Goal: Information Seeking & Learning: Learn about a topic

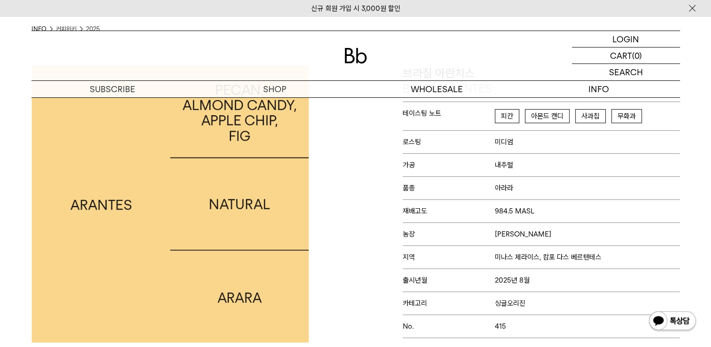
scroll to position [94, 0]
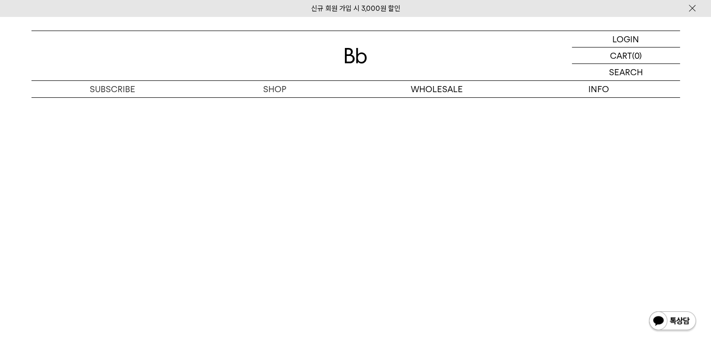
scroll to position [4794, 0]
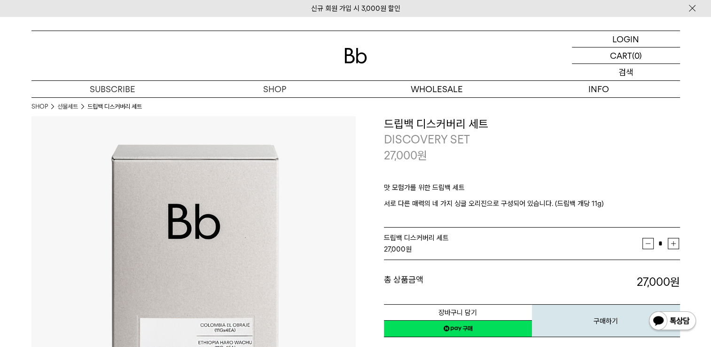
click at [612, 68] on div "SEARCH 검색" at bounding box center [626, 72] width 108 height 16
click at [608, 74] on input "text" at bounding box center [626, 72] width 108 height 16
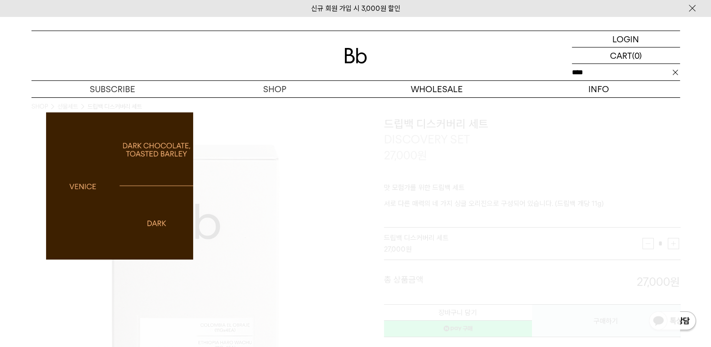
type input "****"
click input "**" at bounding box center [0, 0] width 0 height 0
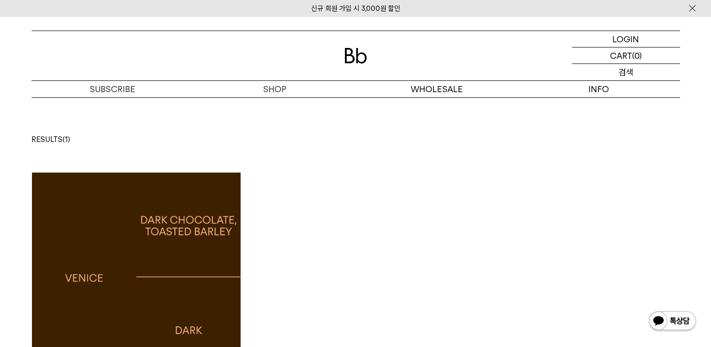
click at [613, 72] on div "SEARCH 검색" at bounding box center [626, 72] width 108 height 16
click at [613, 74] on input "text" at bounding box center [626, 72] width 108 height 16
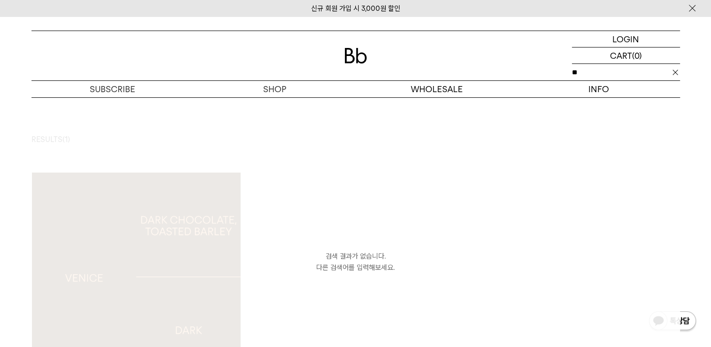
type input "*"
type input "**"
click input "**" at bounding box center [0, 0] width 0 height 0
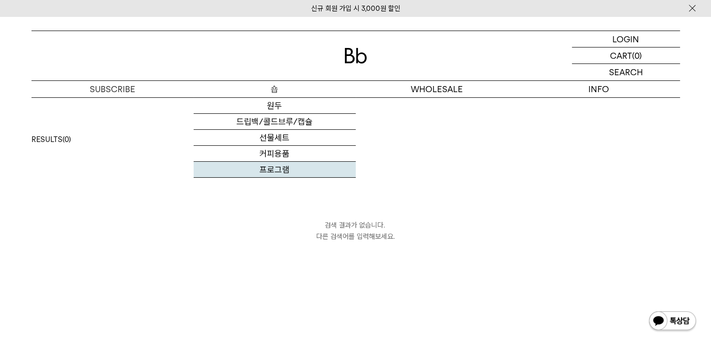
click at [282, 164] on link "프로그램" at bounding box center [275, 170] width 162 height 16
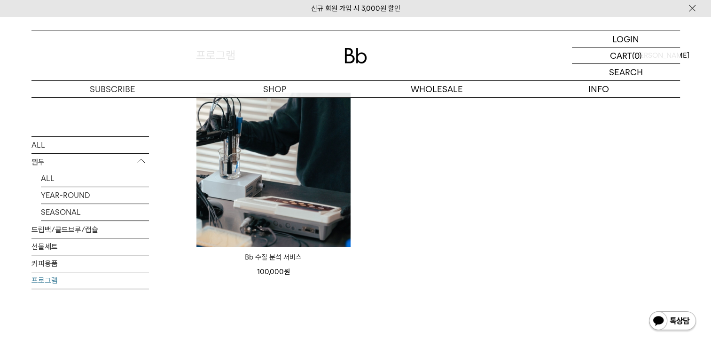
scroll to position [94, 0]
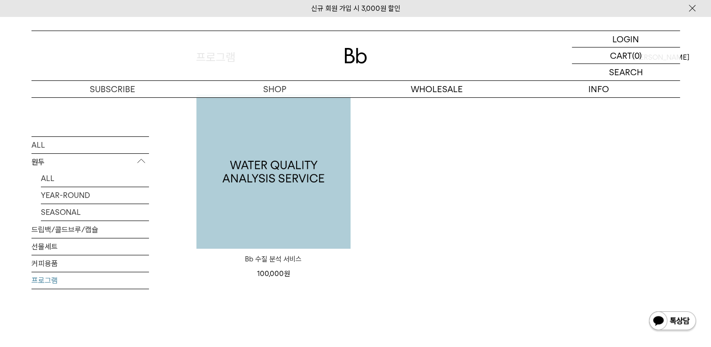
click at [322, 160] on img at bounding box center [273, 171] width 154 height 154
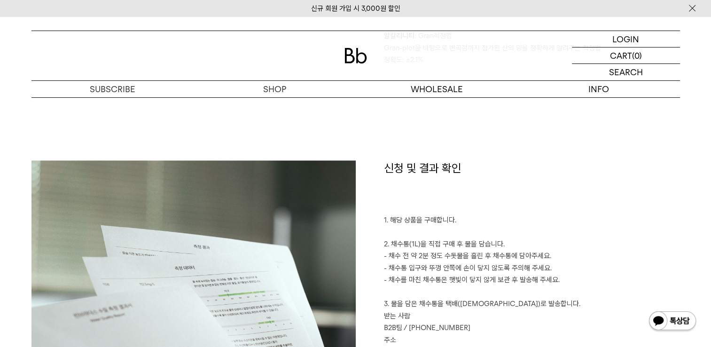
scroll to position [1786, 0]
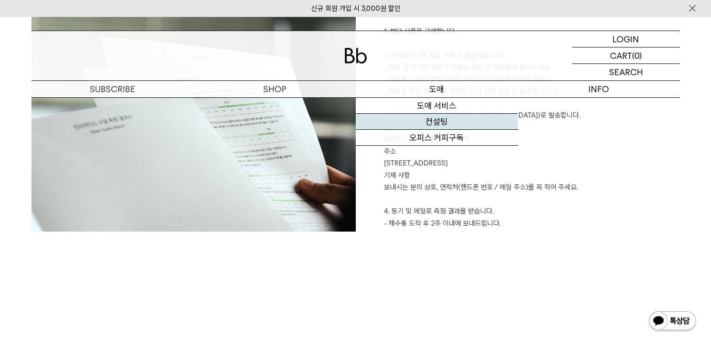
click at [438, 125] on link "컨설팅" at bounding box center [437, 122] width 162 height 16
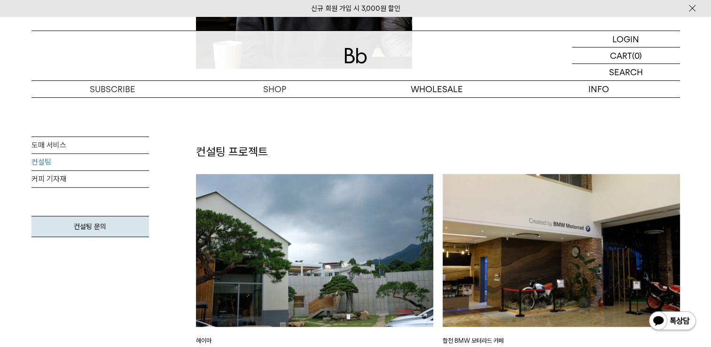
scroll to position [1081, 0]
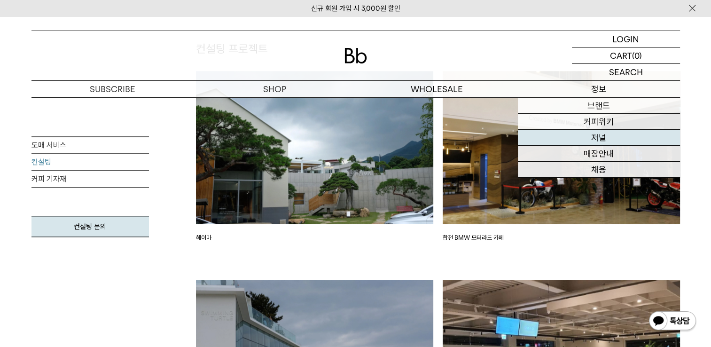
click at [608, 138] on link "저널" at bounding box center [599, 138] width 162 height 16
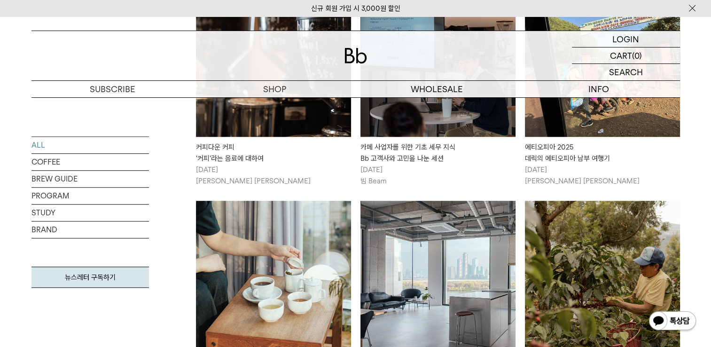
scroll to position [611, 0]
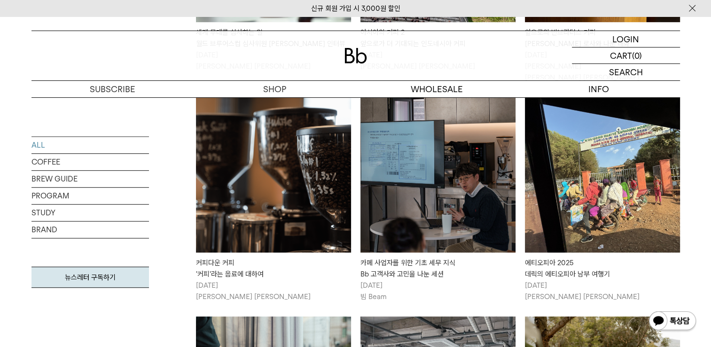
click at [289, 138] on img at bounding box center [273, 174] width 155 height 155
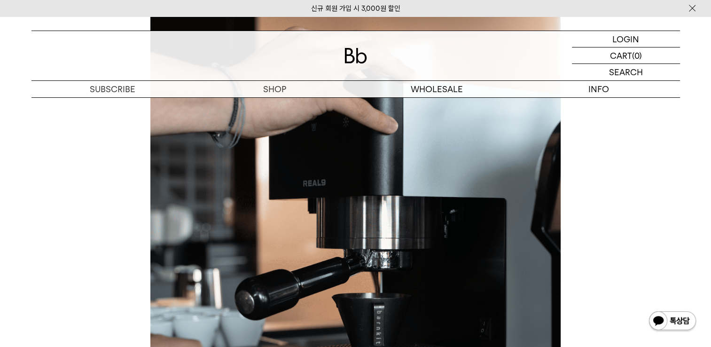
scroll to position [1410, 0]
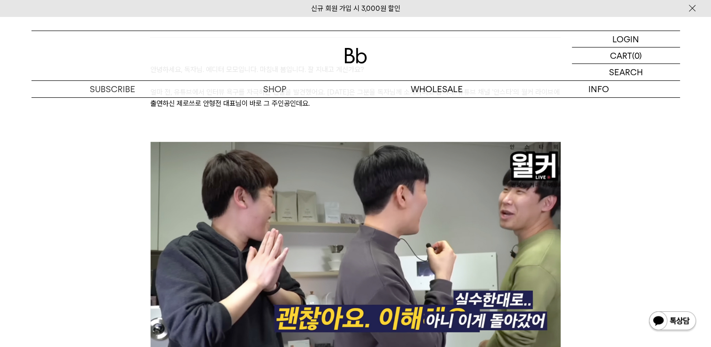
scroll to position [282, 0]
